Goal: Find specific page/section: Find specific page/section

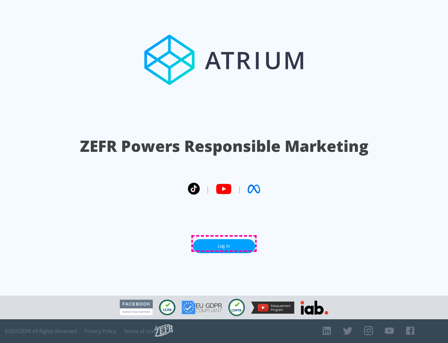
click at [224, 243] on link "Log In" at bounding box center [224, 246] width 62 height 14
